Goal: Transaction & Acquisition: Book appointment/travel/reservation

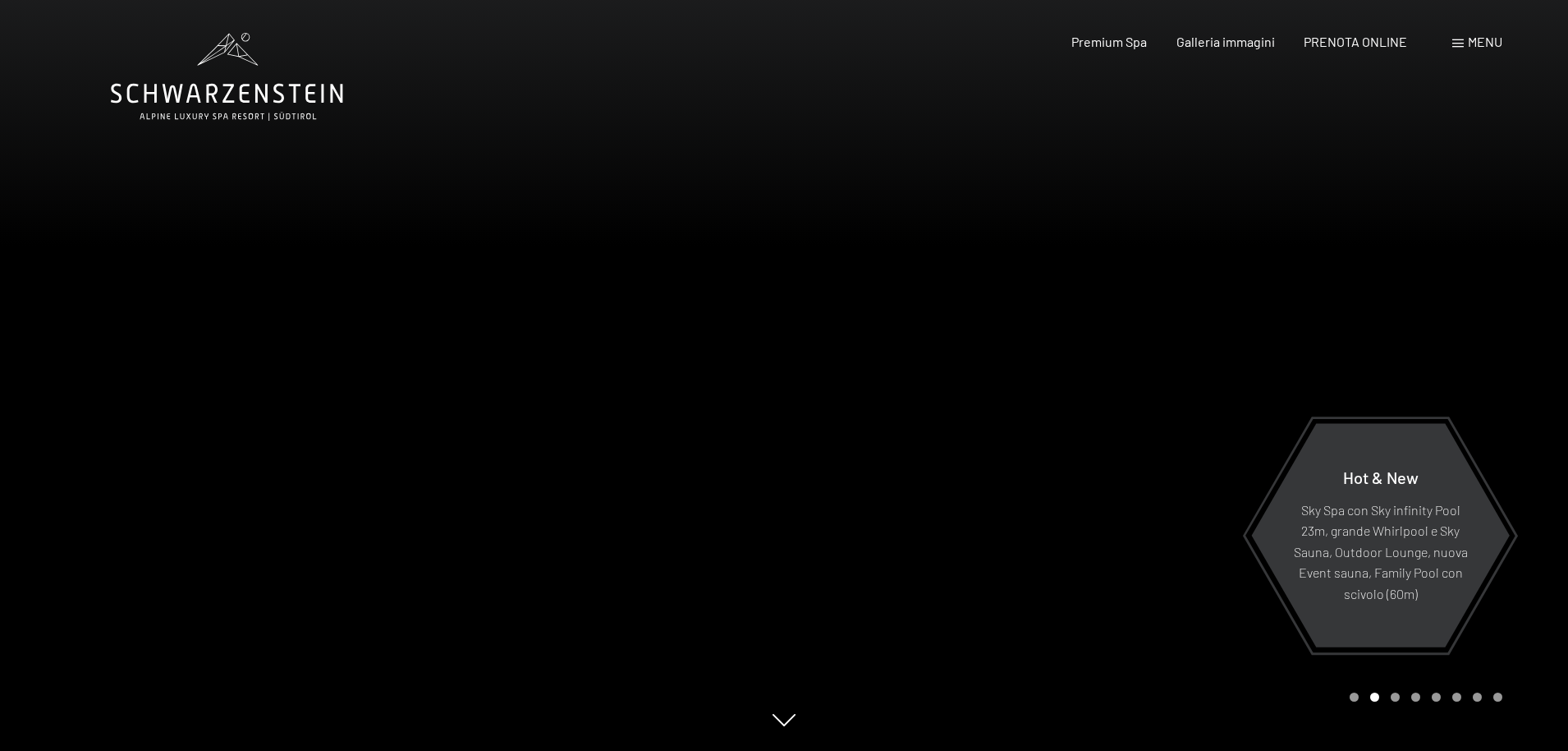
click at [1473, 49] on div "Menu" at bounding box center [1476, 42] width 50 height 18
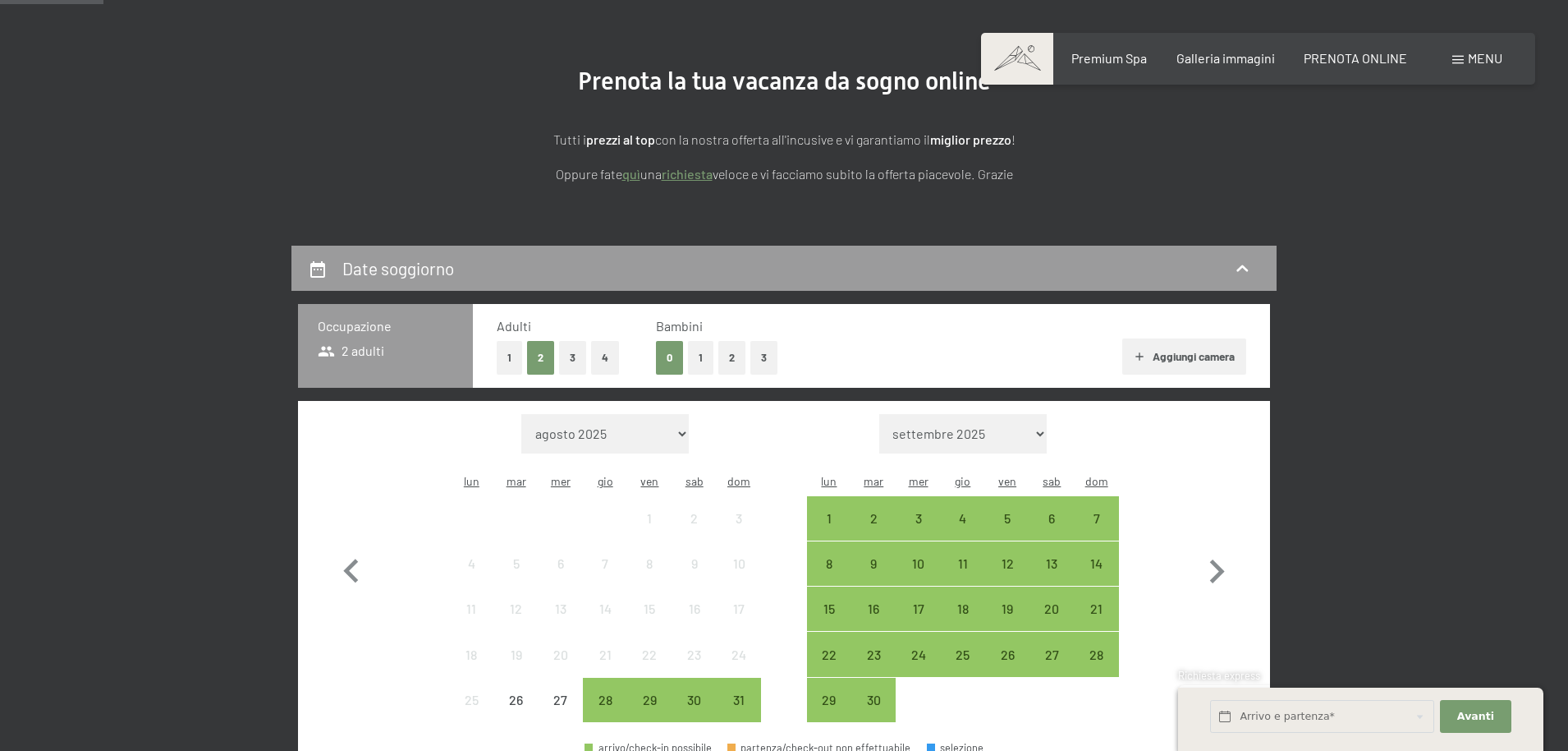
scroll to position [334, 0]
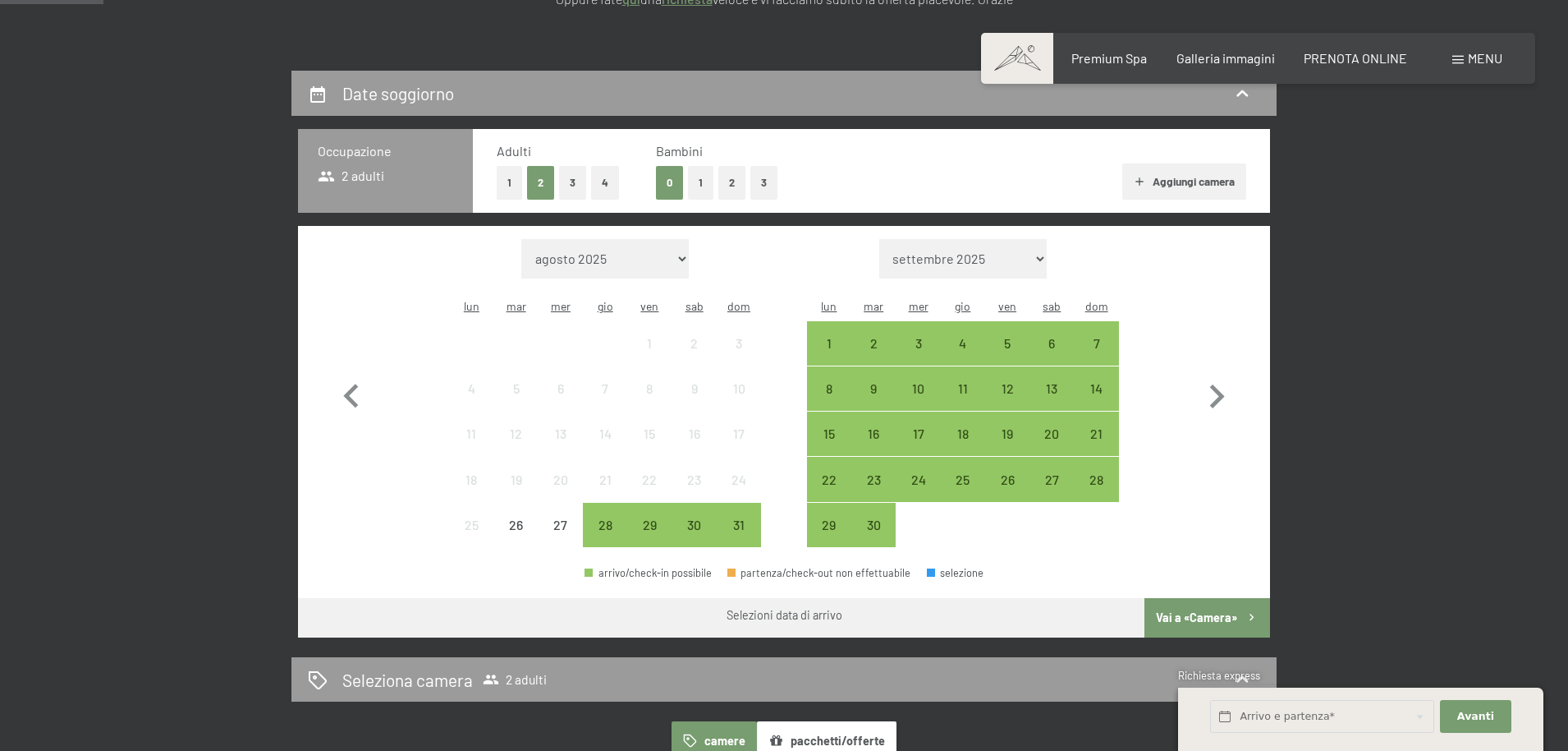
click at [736, 188] on button "2" at bounding box center [732, 182] width 27 height 34
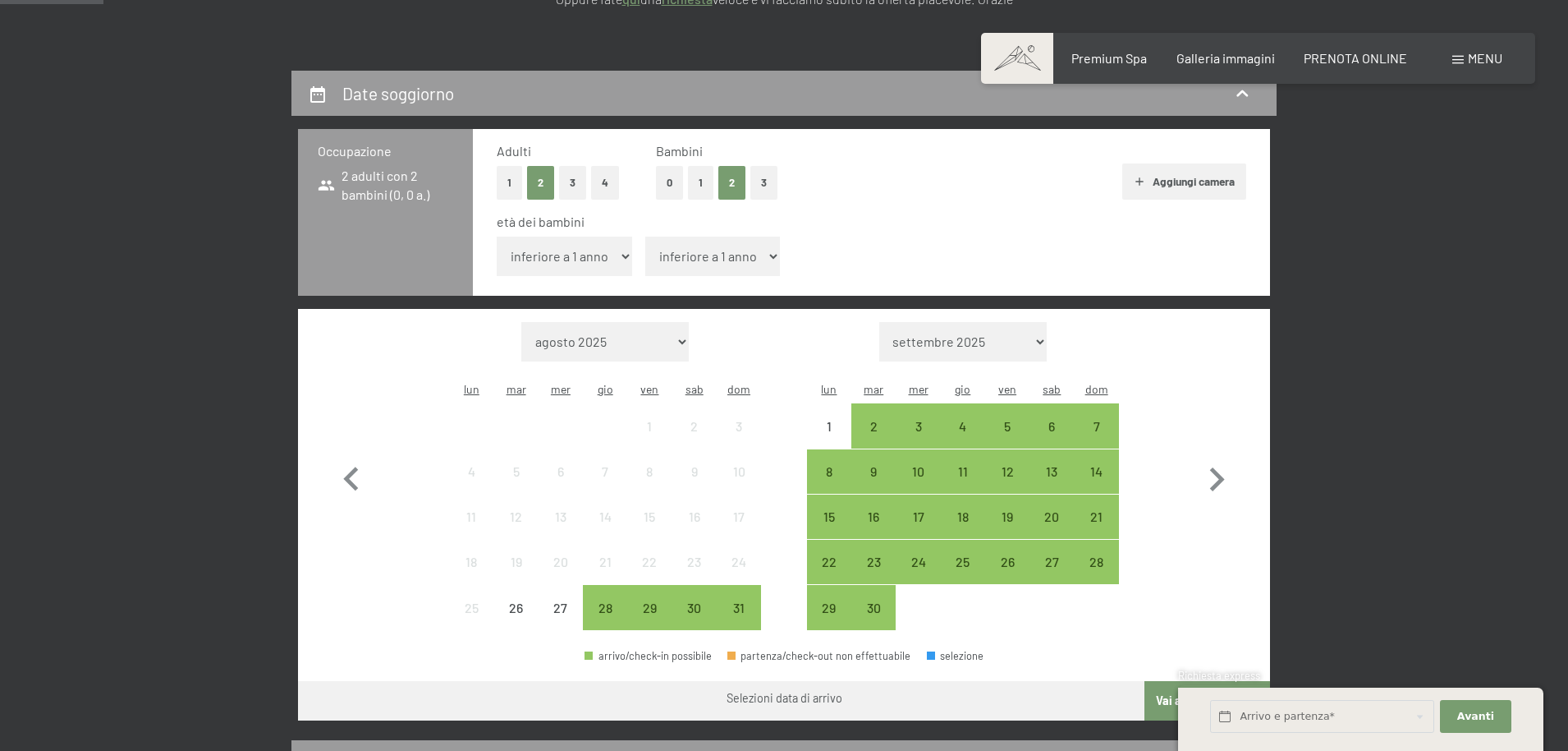
select select "14"
click at [1226, 456] on icon "button" at bounding box center [1217, 480] width 48 height 48
select select "[DATE]"
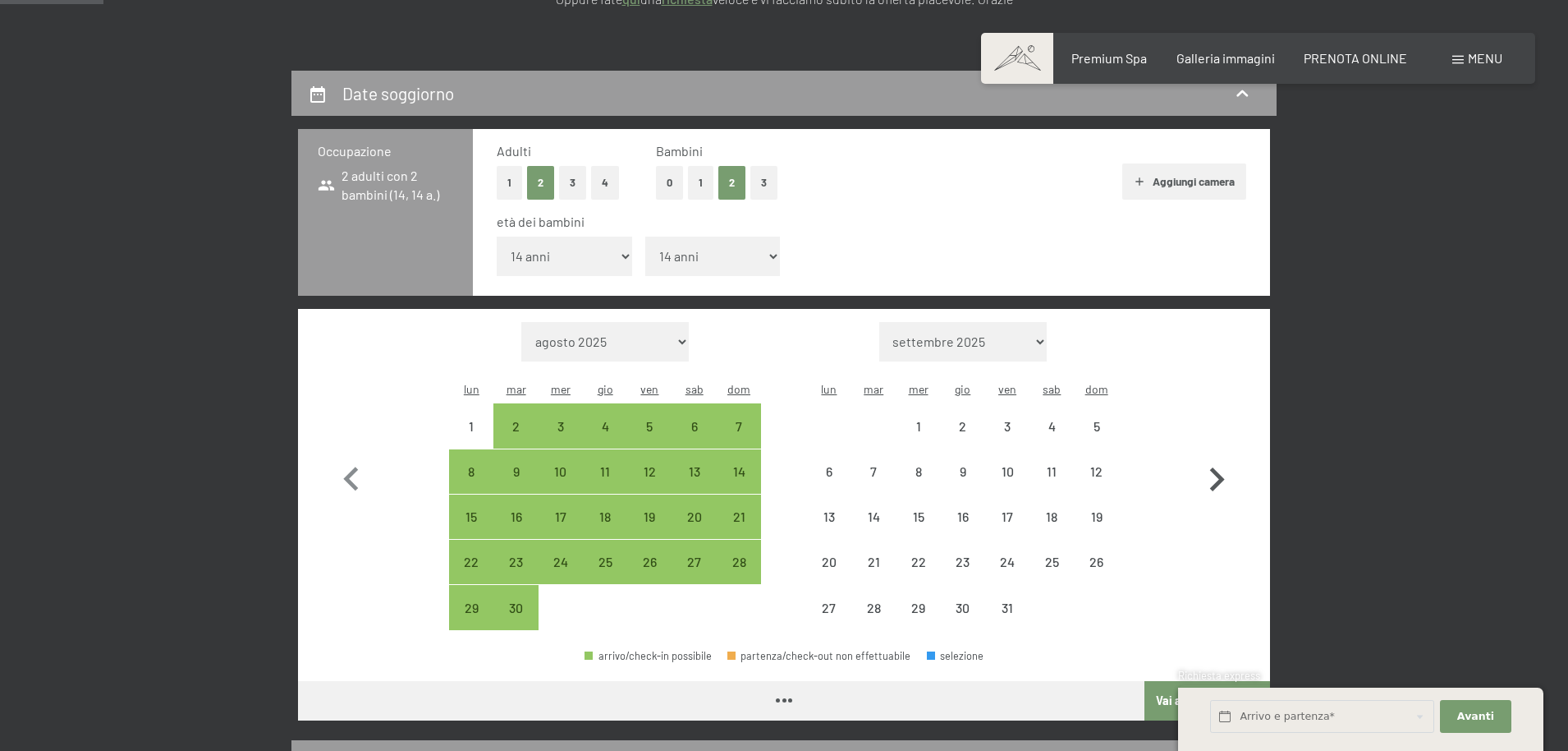
click at [1226, 456] on icon "button" at bounding box center [1217, 480] width 48 height 48
select select "[DATE]"
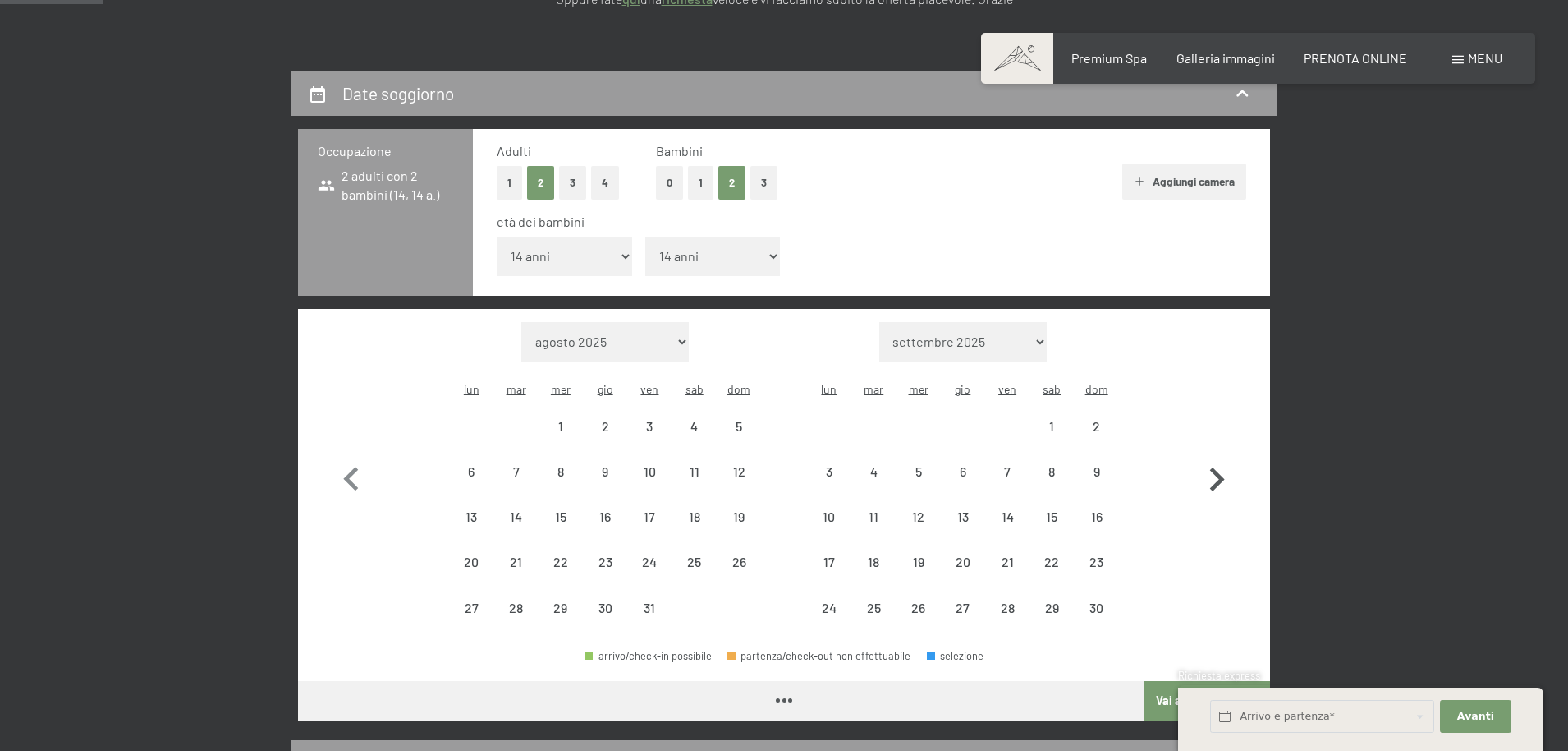
select select "[DATE]"
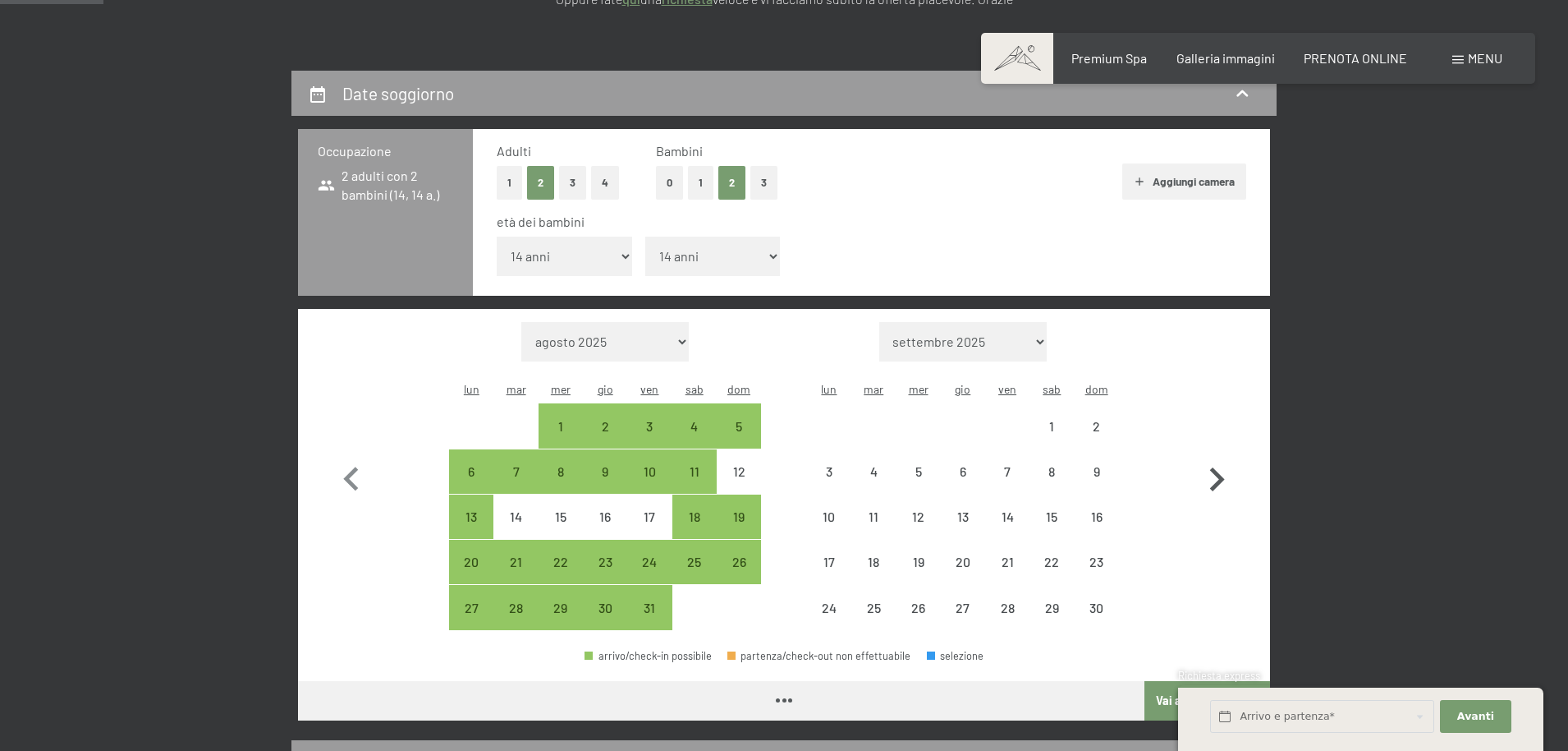
click at [1226, 456] on icon "button" at bounding box center [1217, 480] width 48 height 48
select select "[DATE]"
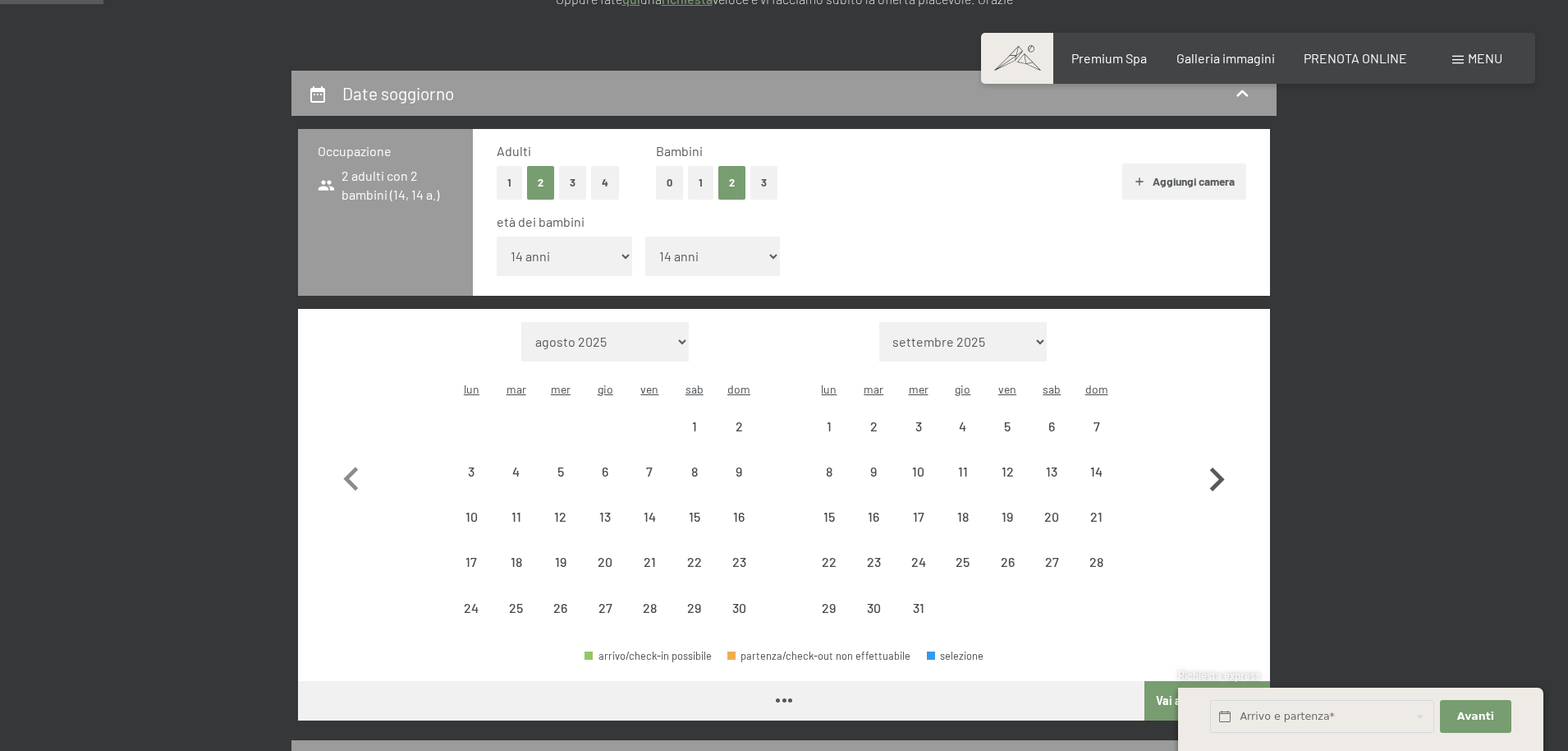
click at [1226, 456] on icon "button" at bounding box center [1217, 480] width 48 height 48
select select "[DATE]"
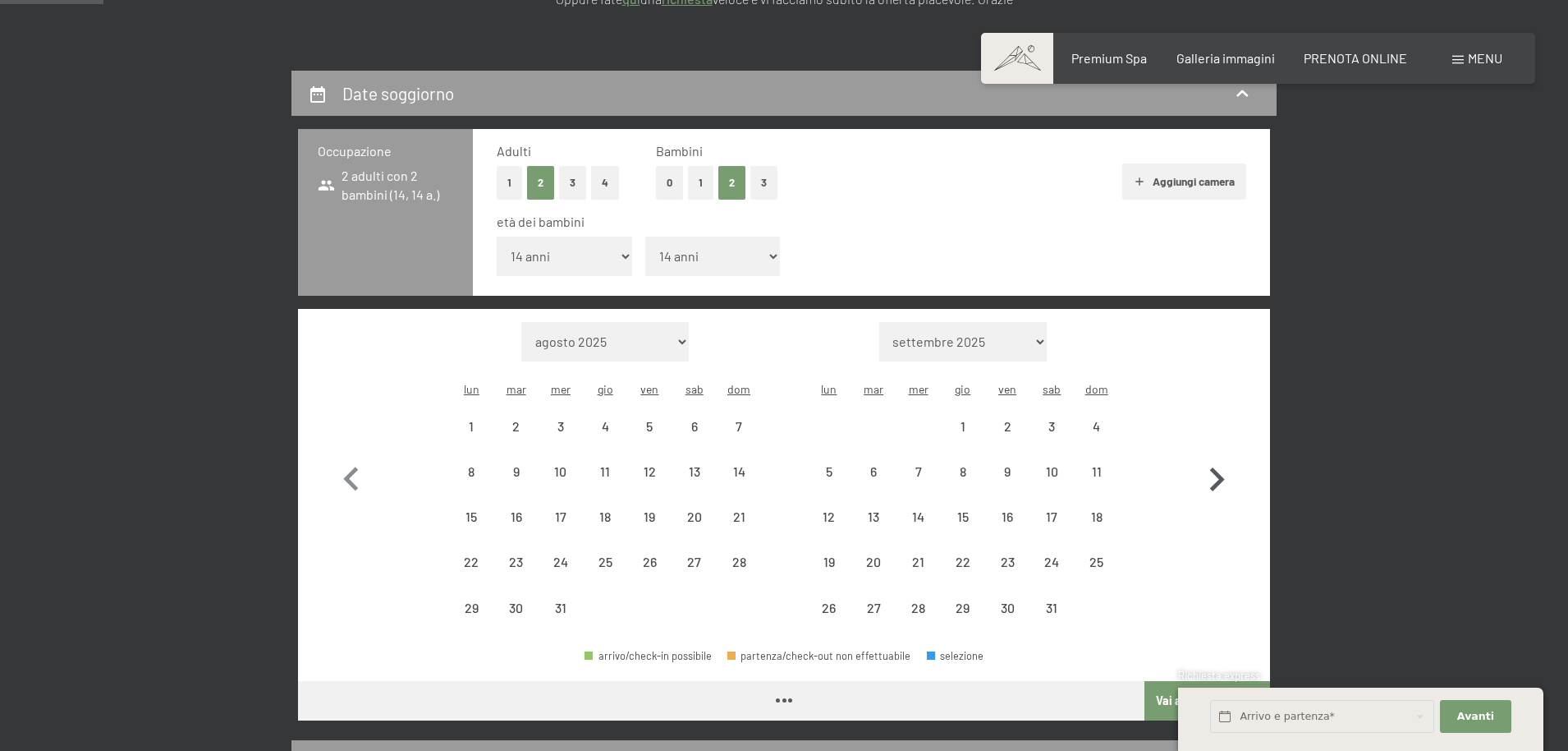
select select "[DATE]"
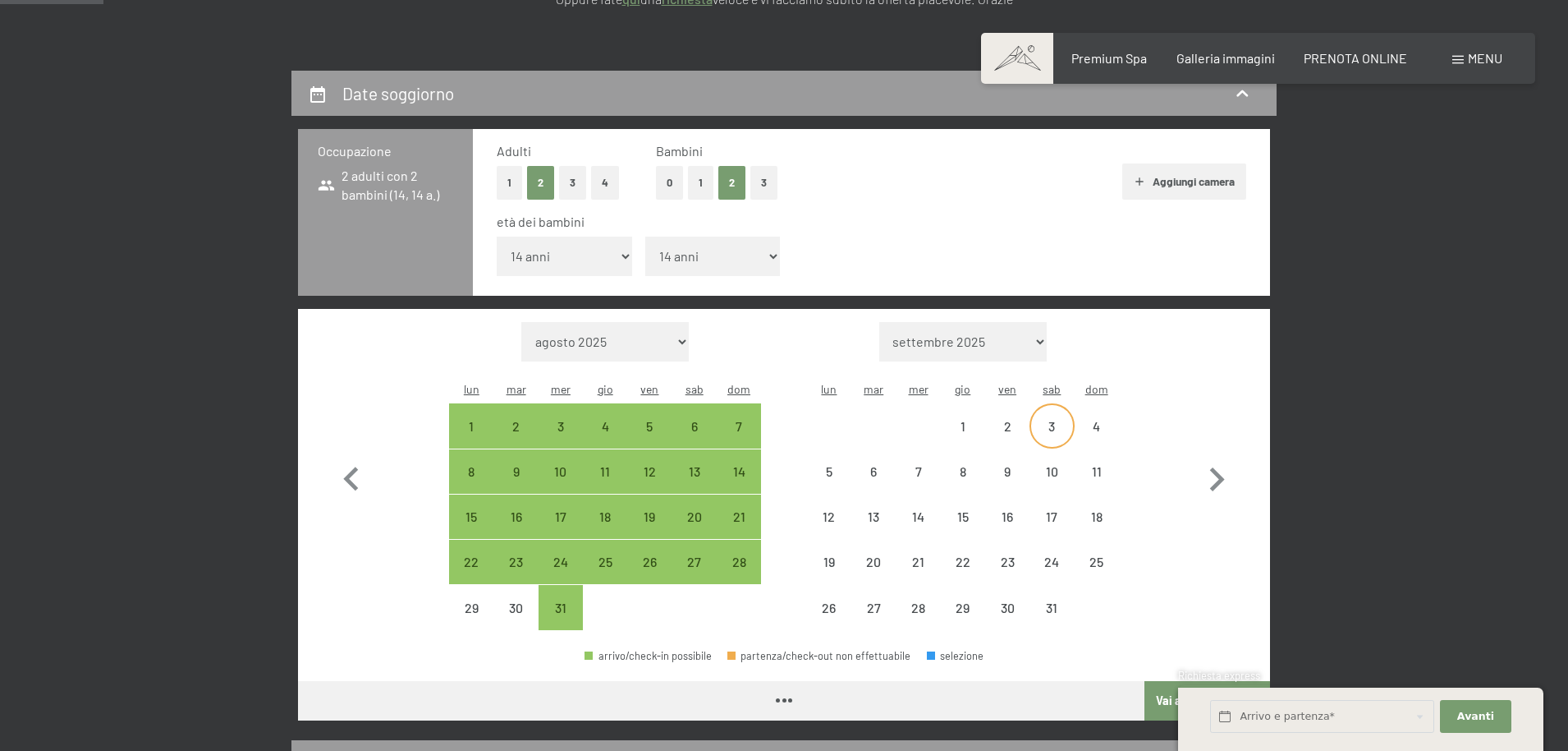
select select "[DATE]"
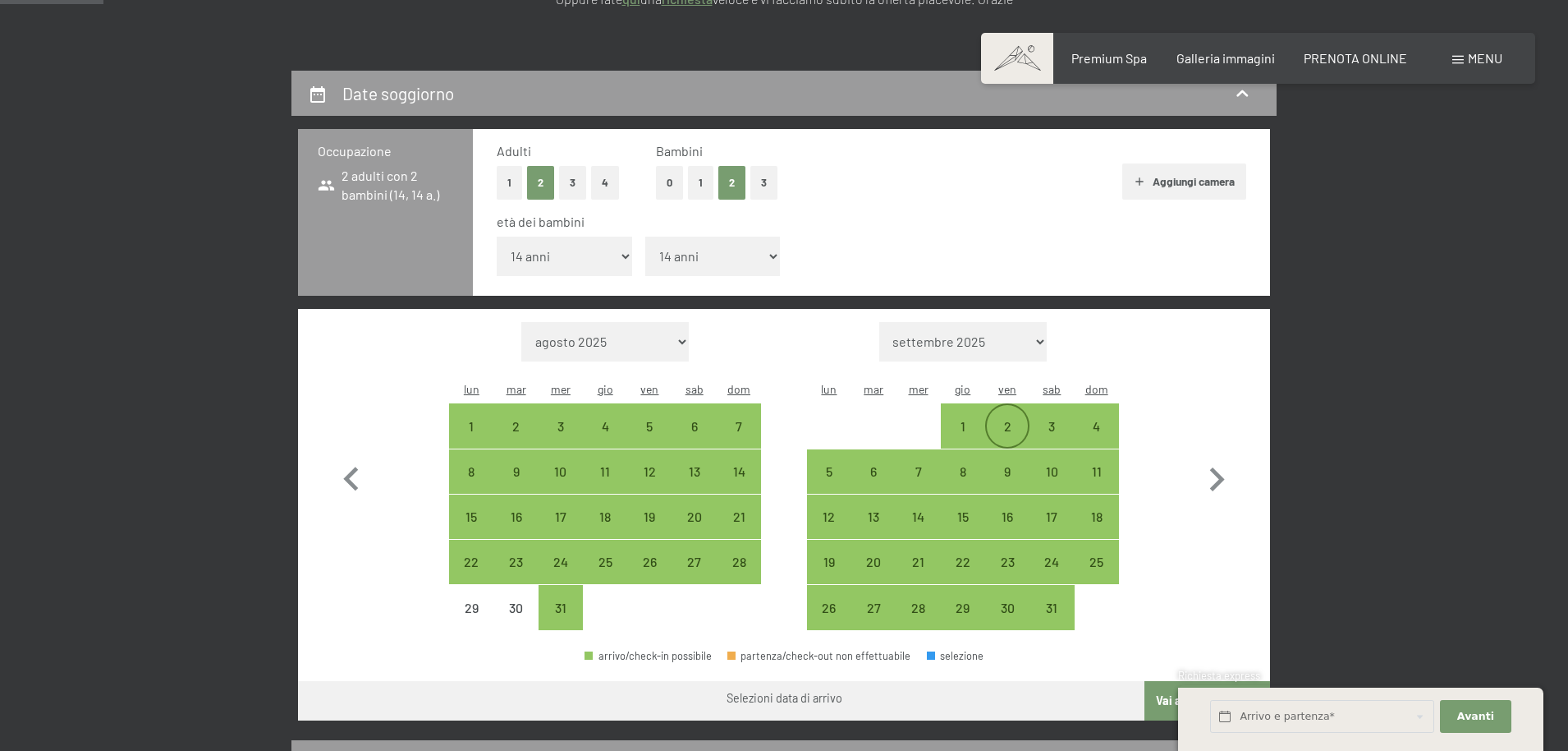
click at [1018, 419] on div "2" at bounding box center [1007, 440] width 41 height 41
select select "[DATE]"
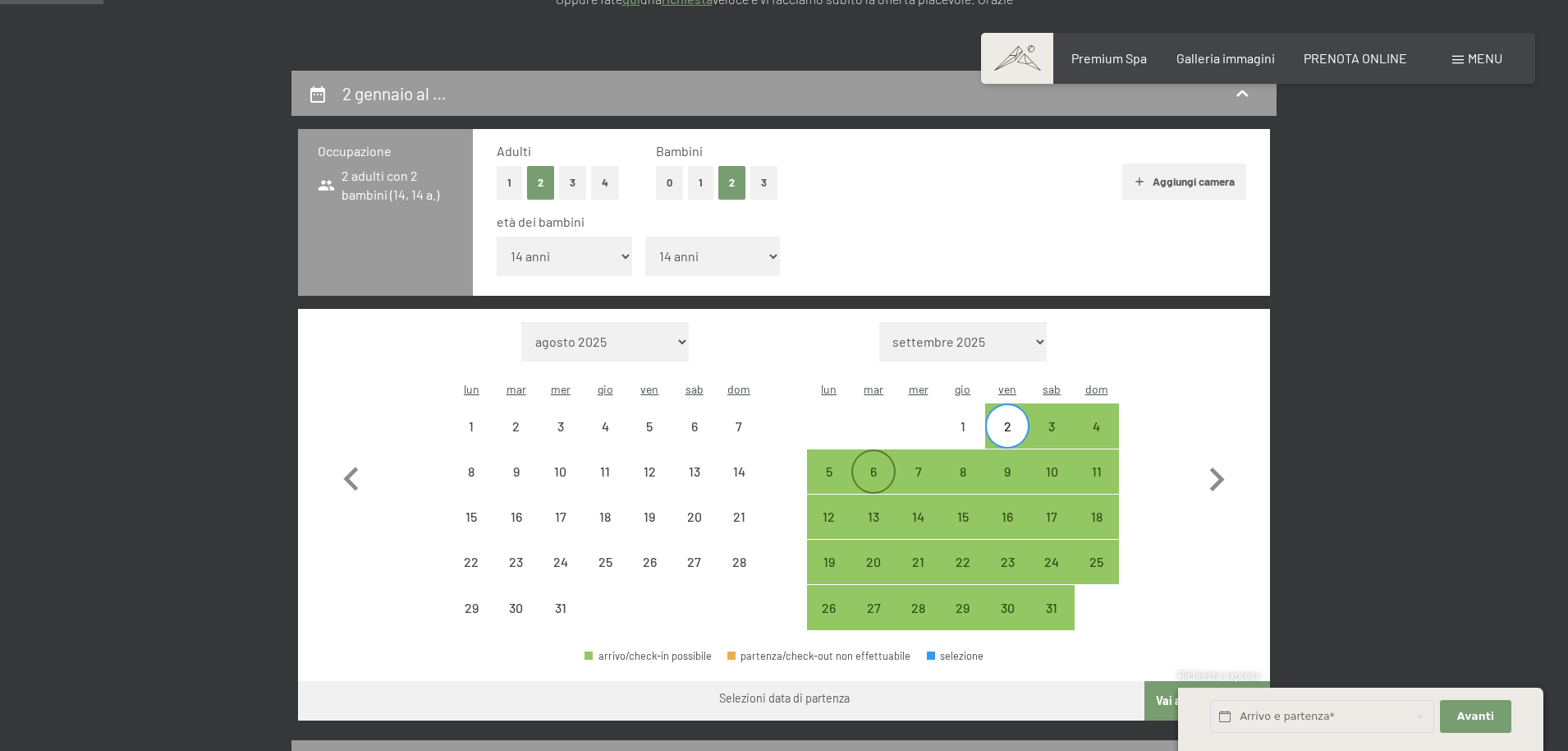
click at [865, 465] on div "6" at bounding box center [873, 485] width 41 height 41
select select "[DATE]"
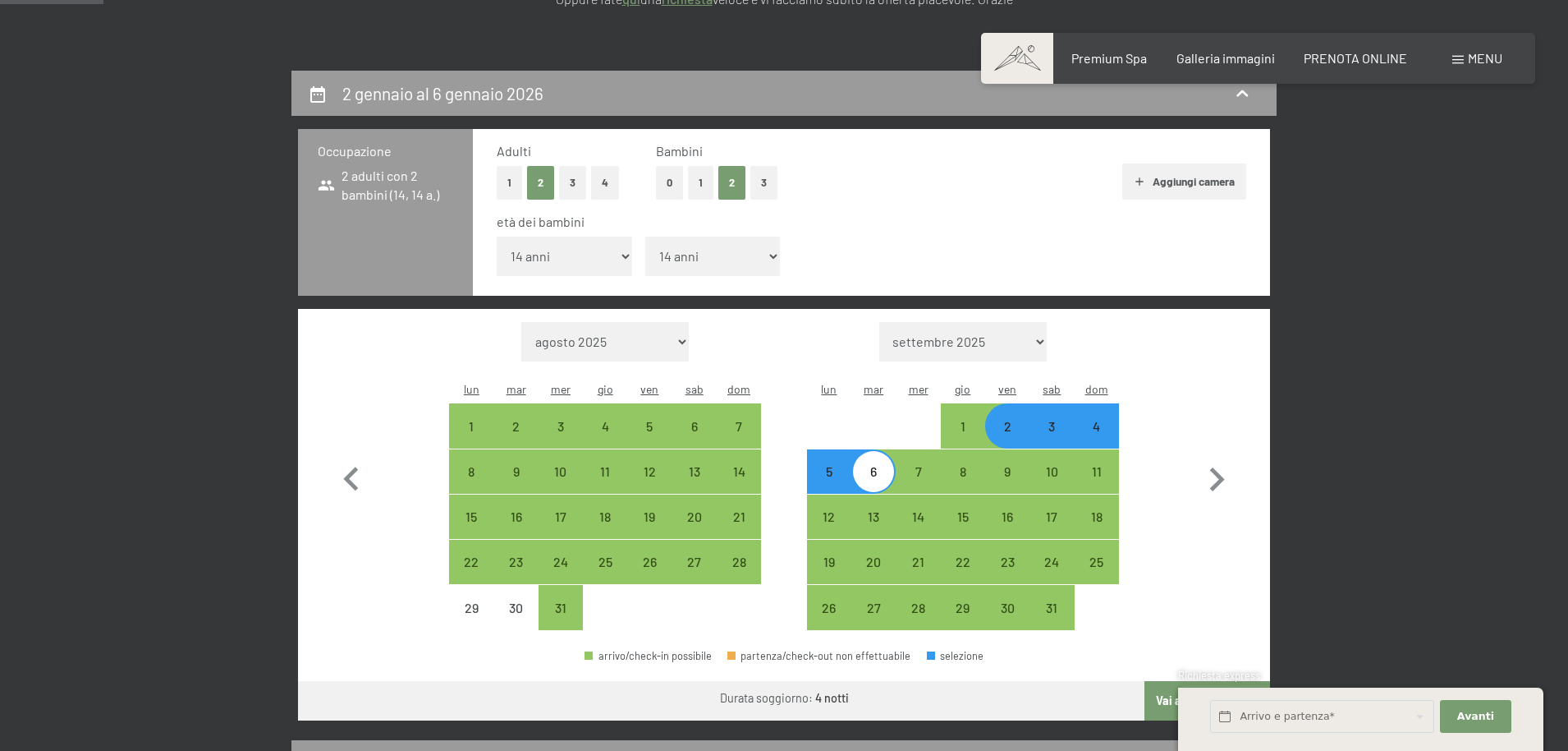
click at [1213, 680] on button "Vai a «Camera»" at bounding box center [1206, 700] width 125 height 39
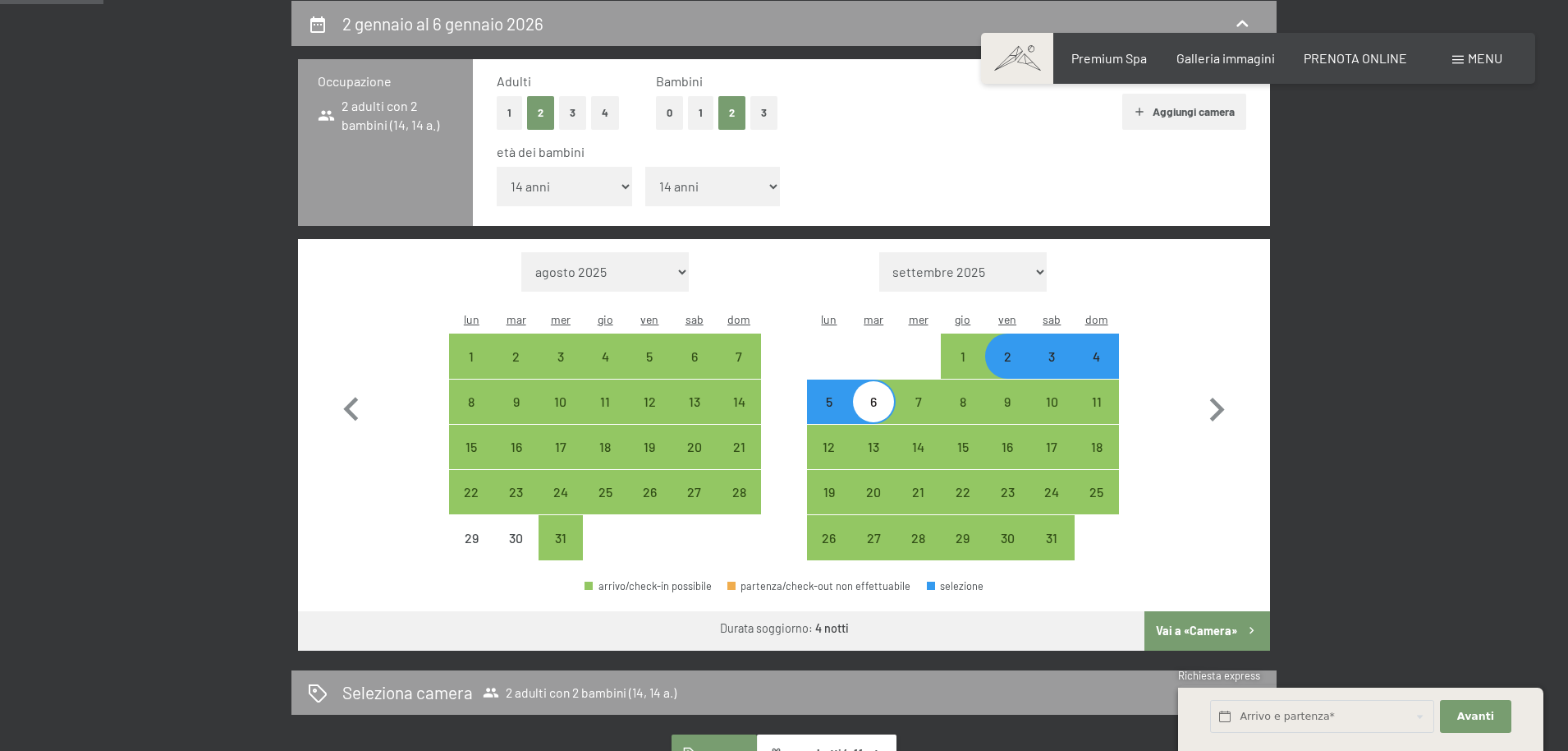
select select "[DATE]"
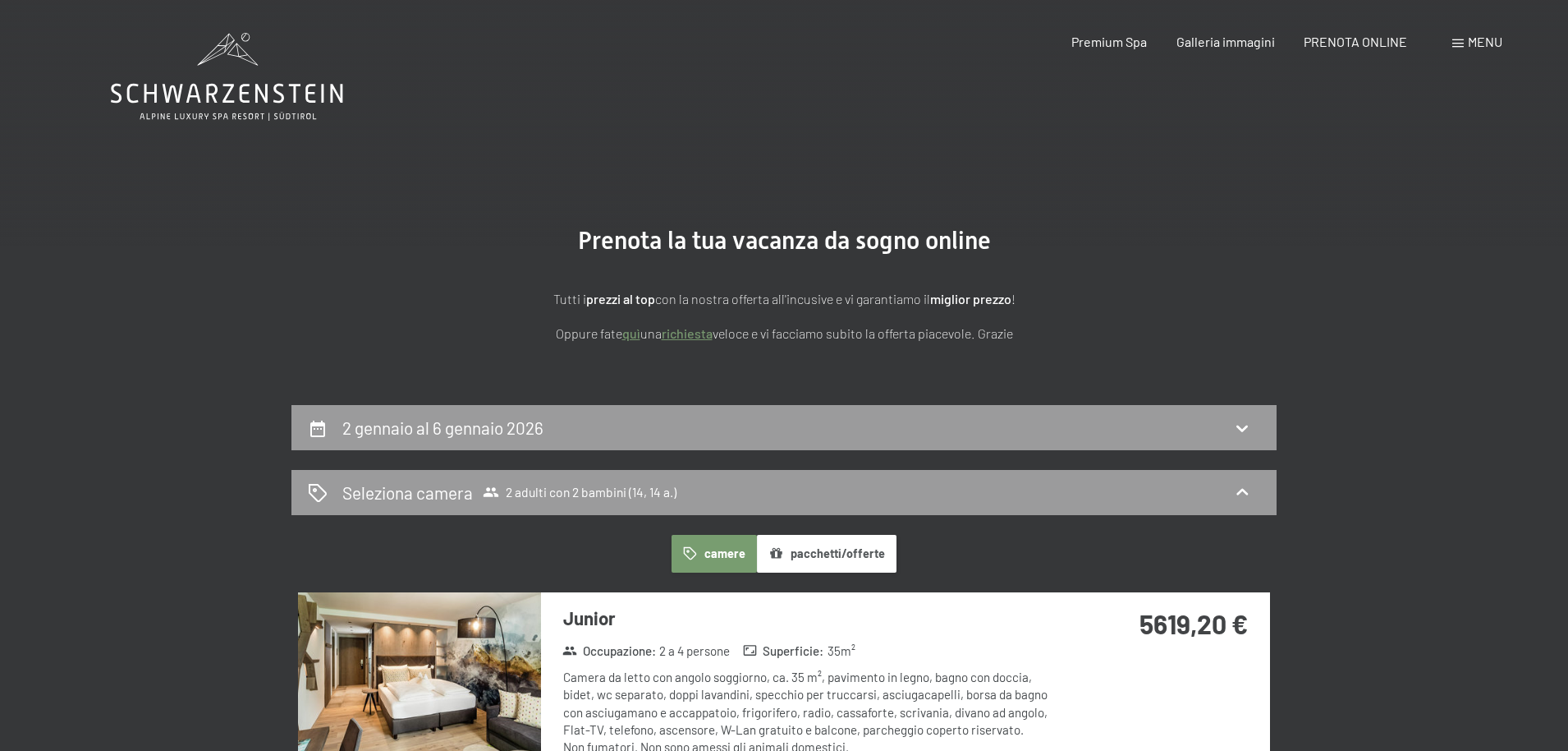
scroll to position [28, 0]
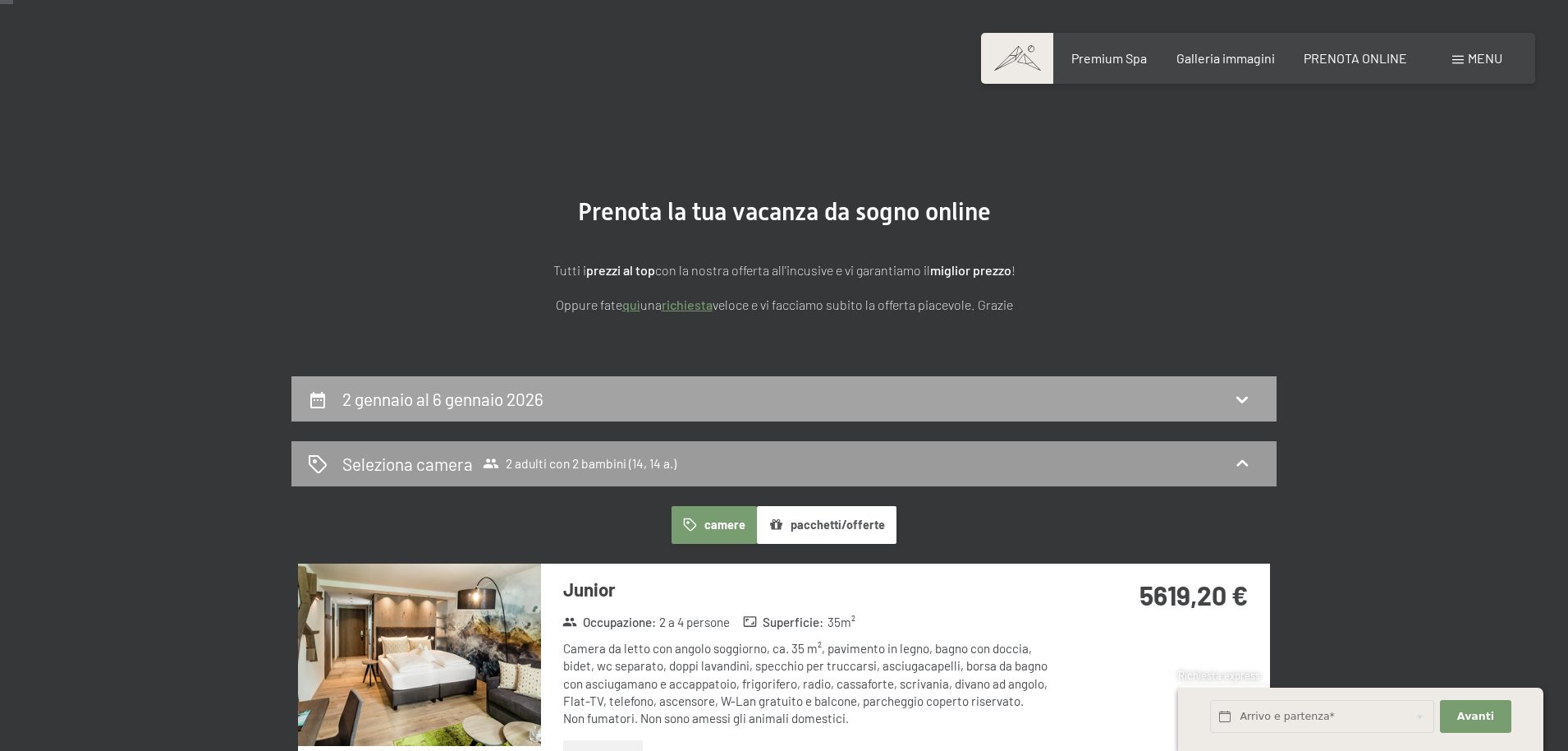
click at [402, 399] on h2 "2 gennaio al 6 gennaio 2026" at bounding box center [443, 398] width 201 height 20
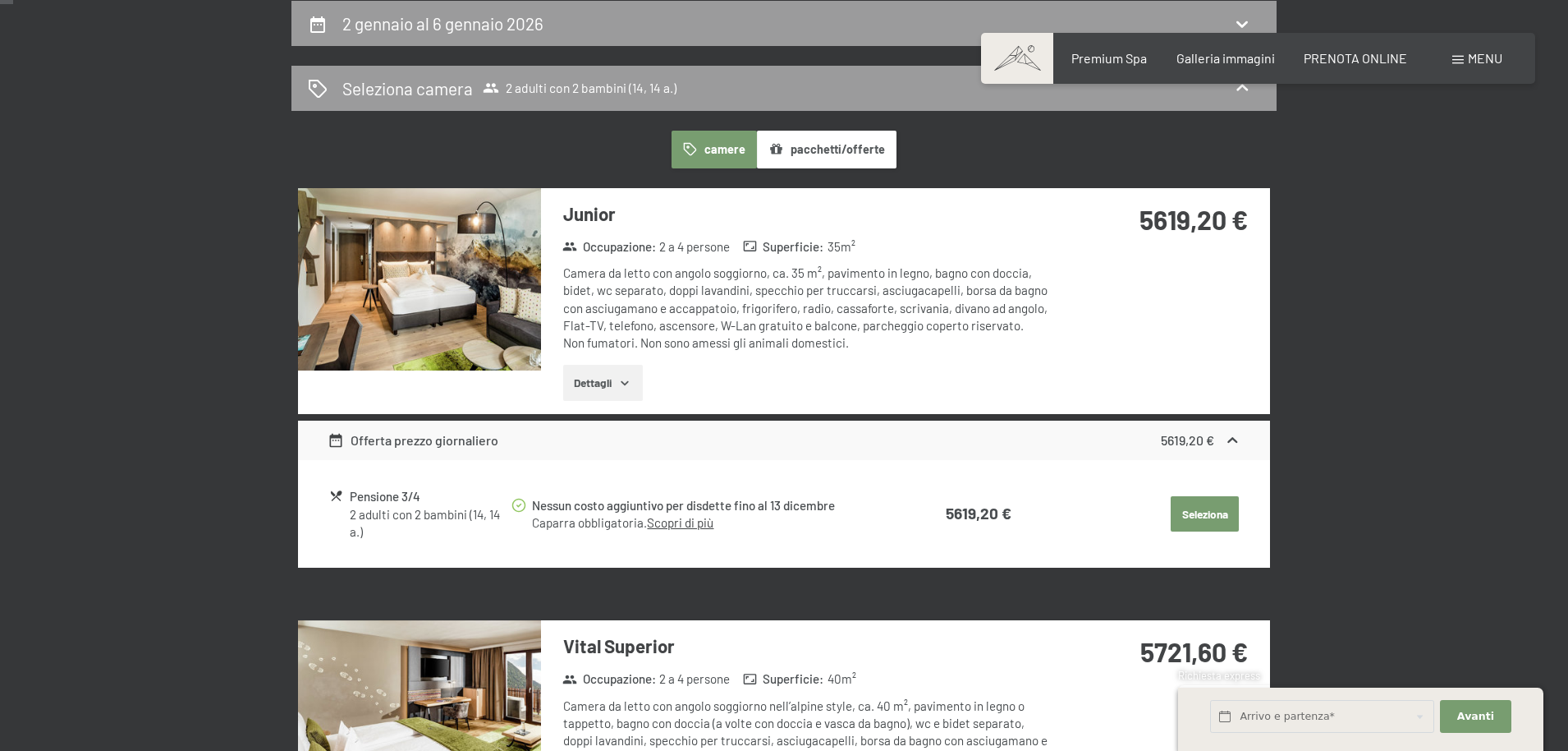
select select "14"
select select "[DATE]"
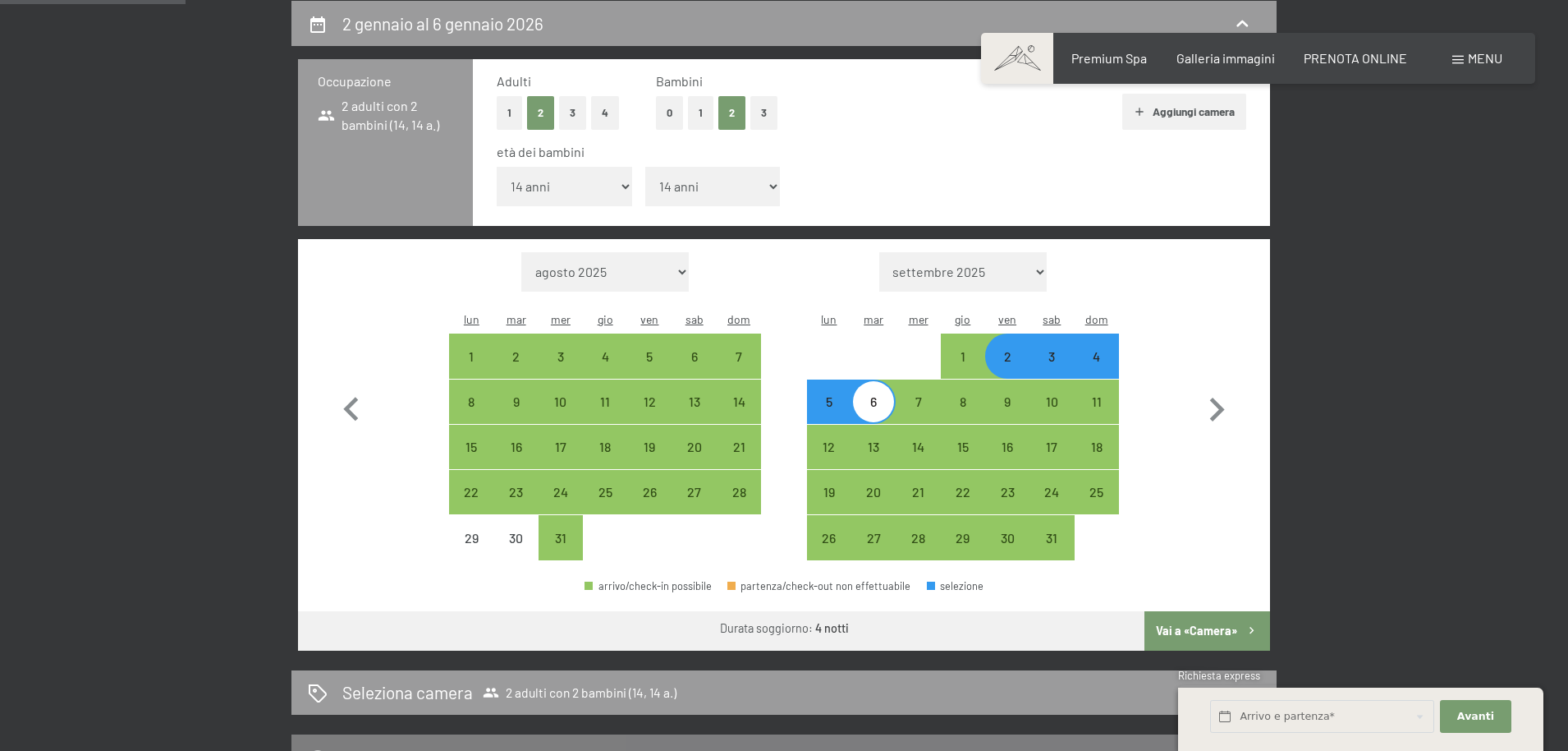
click at [1048, 350] on div "3" at bounding box center [1051, 370] width 41 height 41
select select "[DATE]"
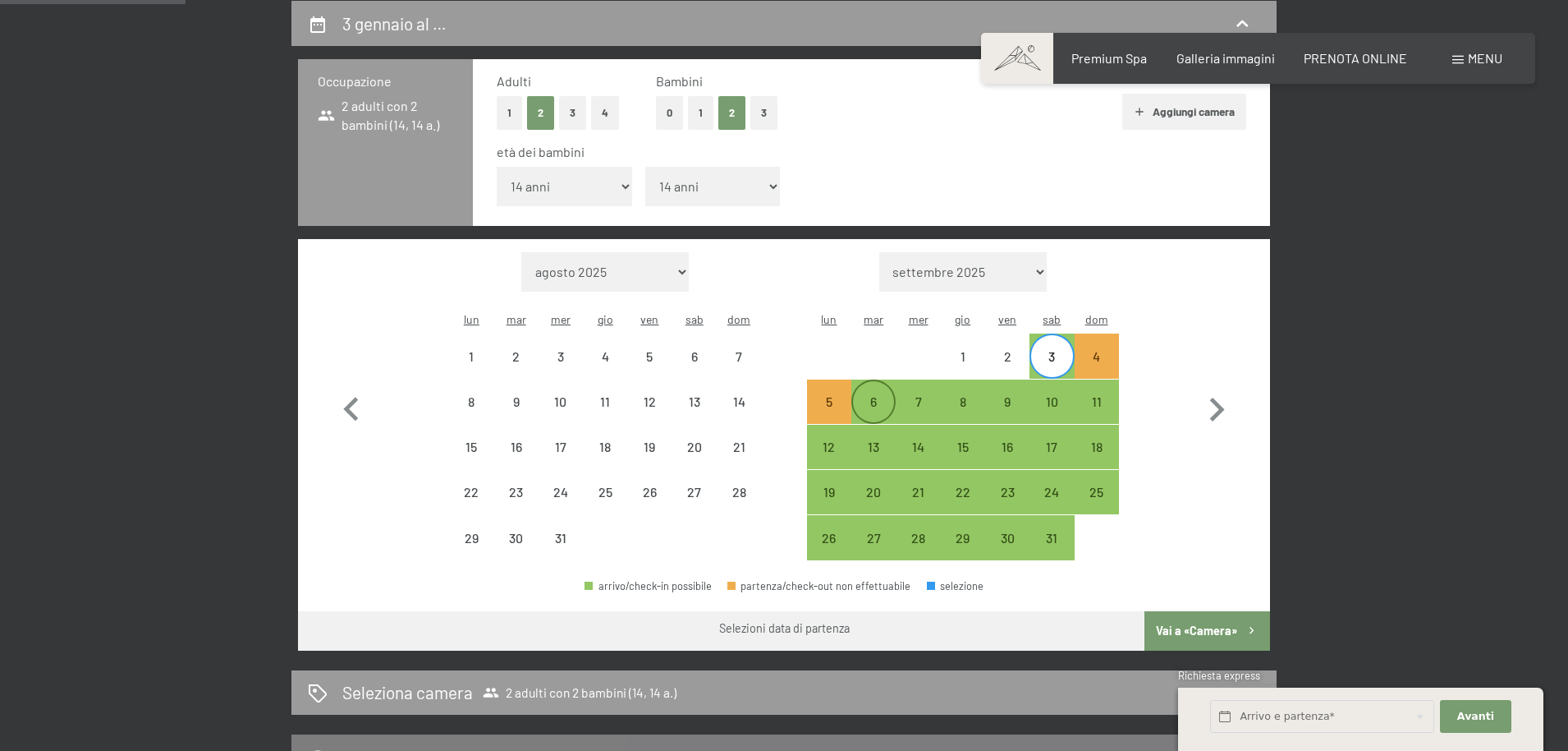
click at [877, 395] on div "6" at bounding box center [873, 415] width 41 height 41
select select "[DATE]"
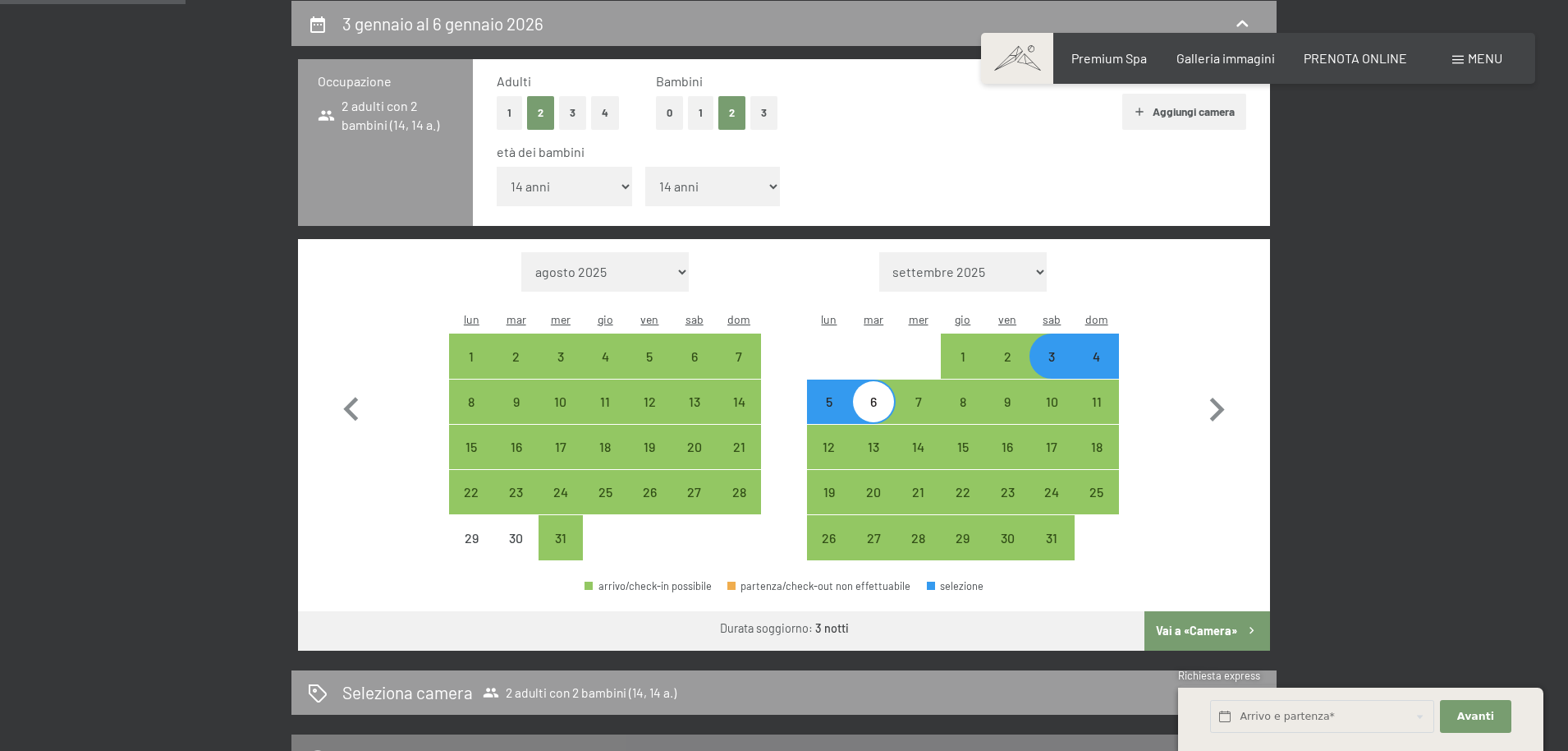
click at [1245, 624] on icon "button" at bounding box center [1251, 630] width 14 height 14
select select "[DATE]"
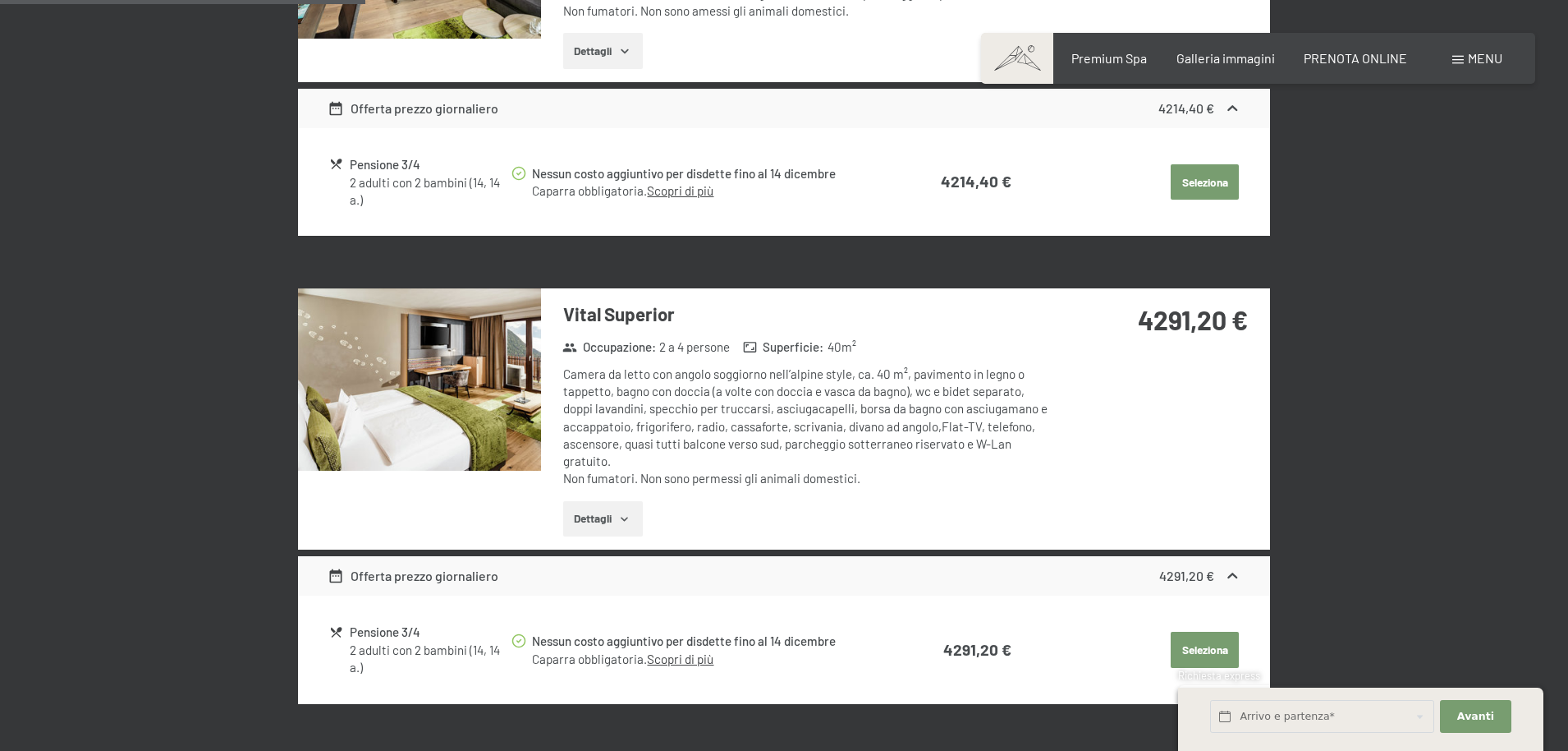
scroll to position [0, 0]
